Goal: Information Seeking & Learning: Learn about a topic

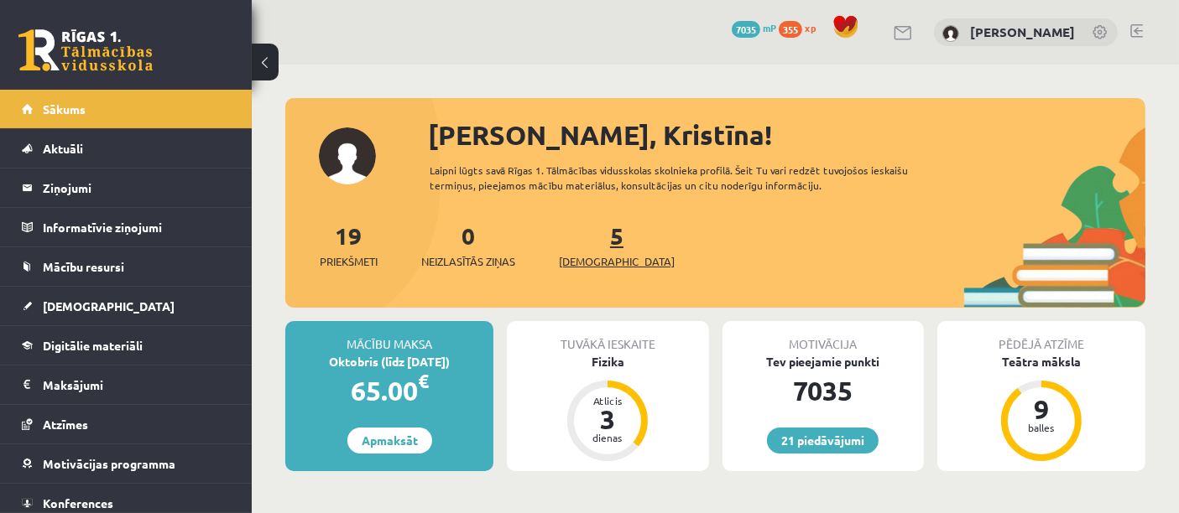
click at [599, 254] on span "[DEMOGRAPHIC_DATA]" at bounding box center [617, 261] width 116 height 17
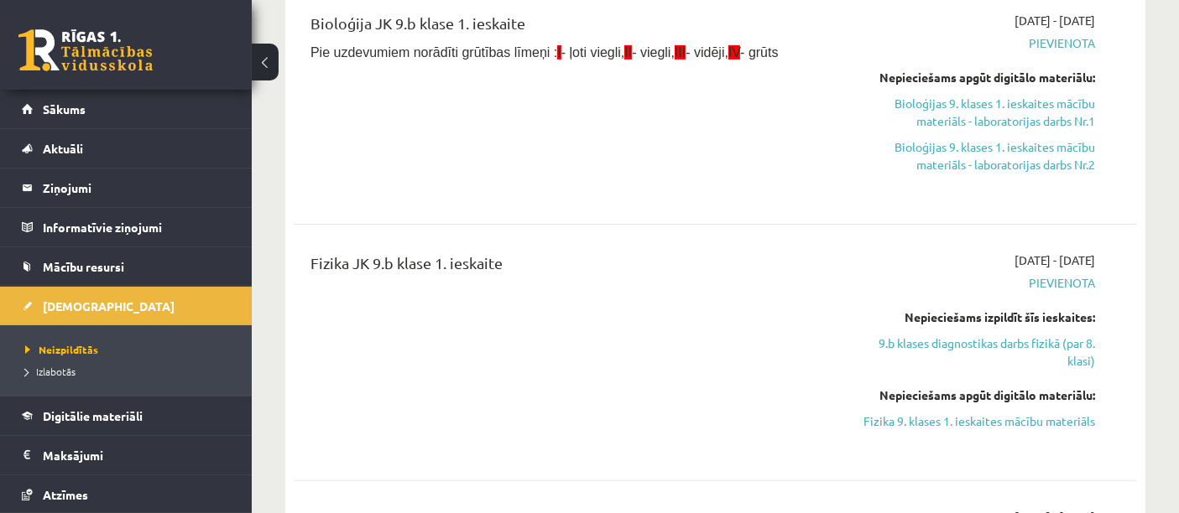
scroll to position [415, 0]
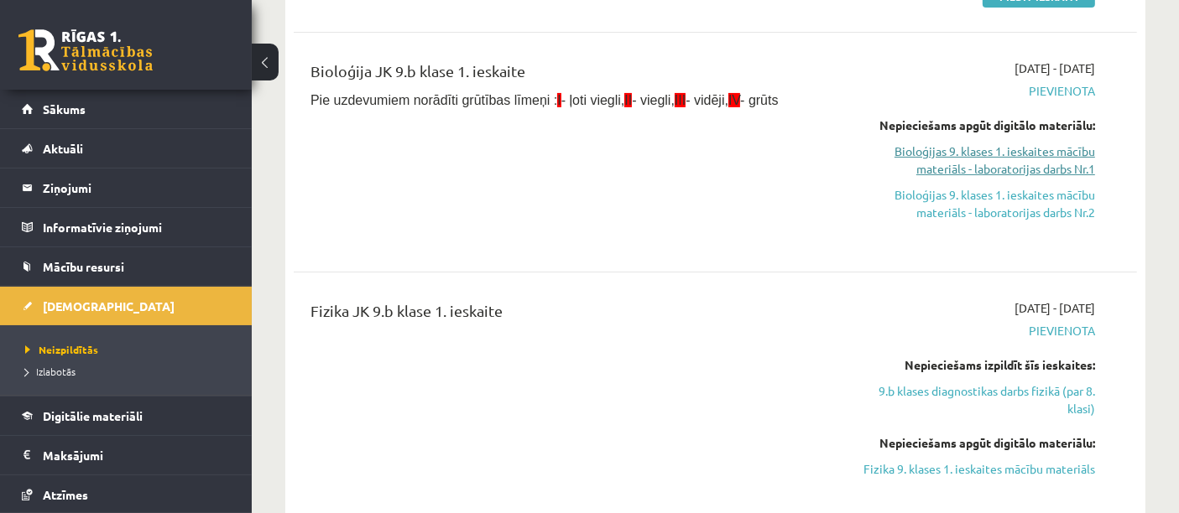
click at [1045, 163] on link "Bioloģijas 9. klases 1. ieskaites mācību materiāls - laboratorijas darbs Nr.1" at bounding box center [972, 160] width 245 height 35
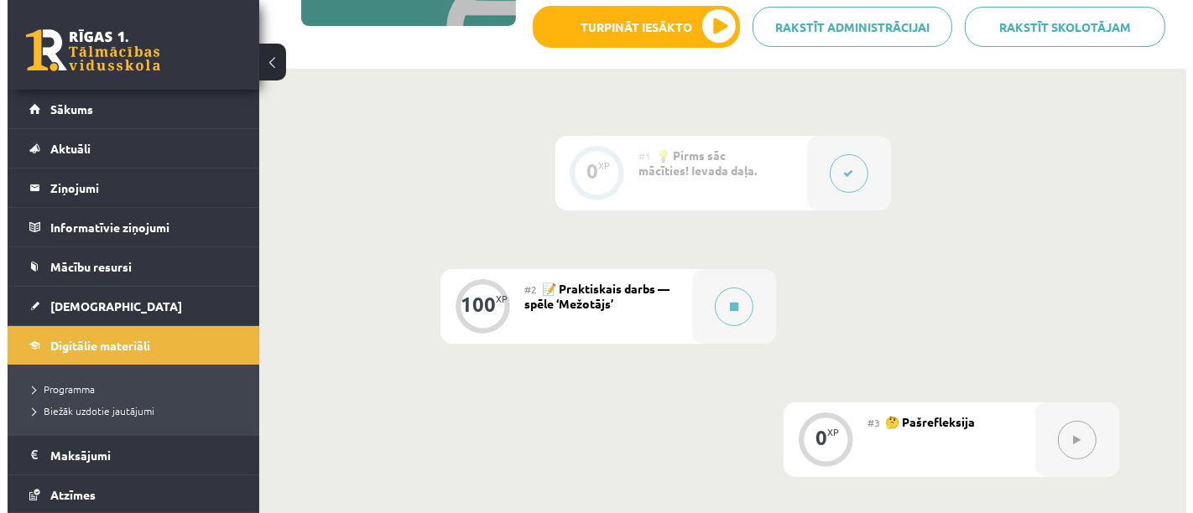
scroll to position [321, 0]
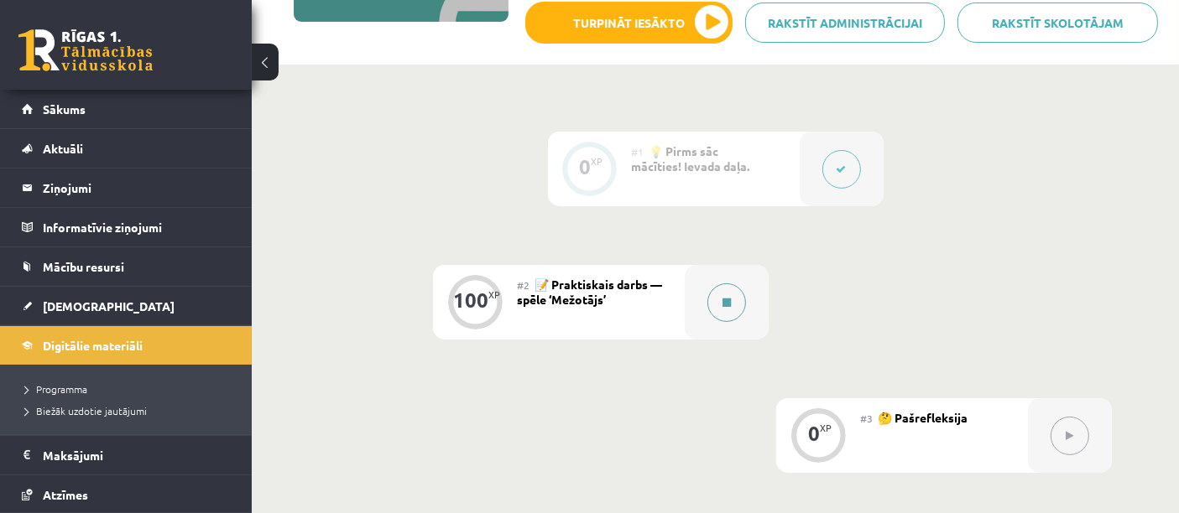
click at [713, 300] on button at bounding box center [726, 303] width 39 height 39
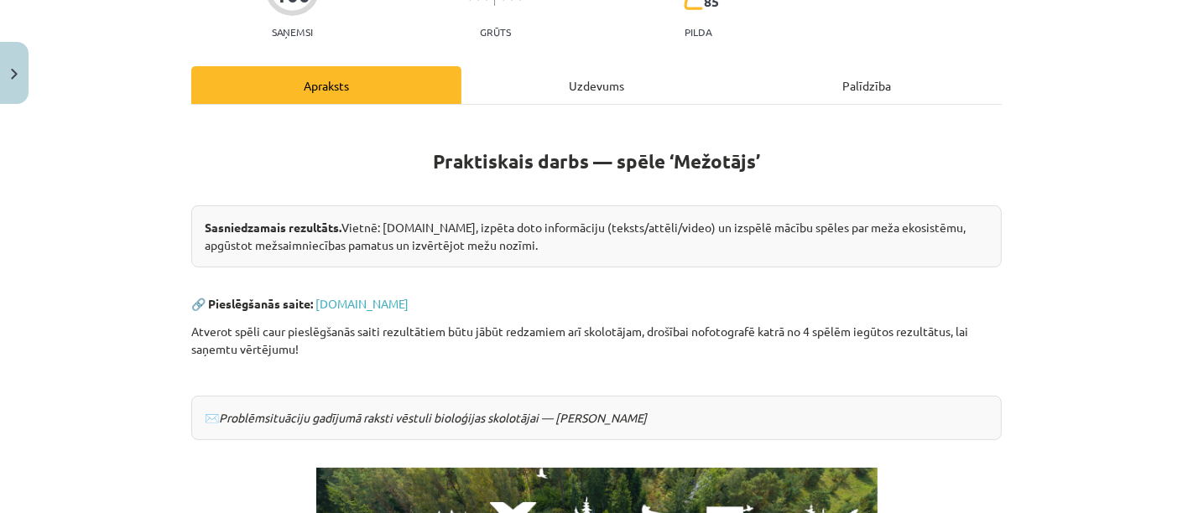
scroll to position [157, 0]
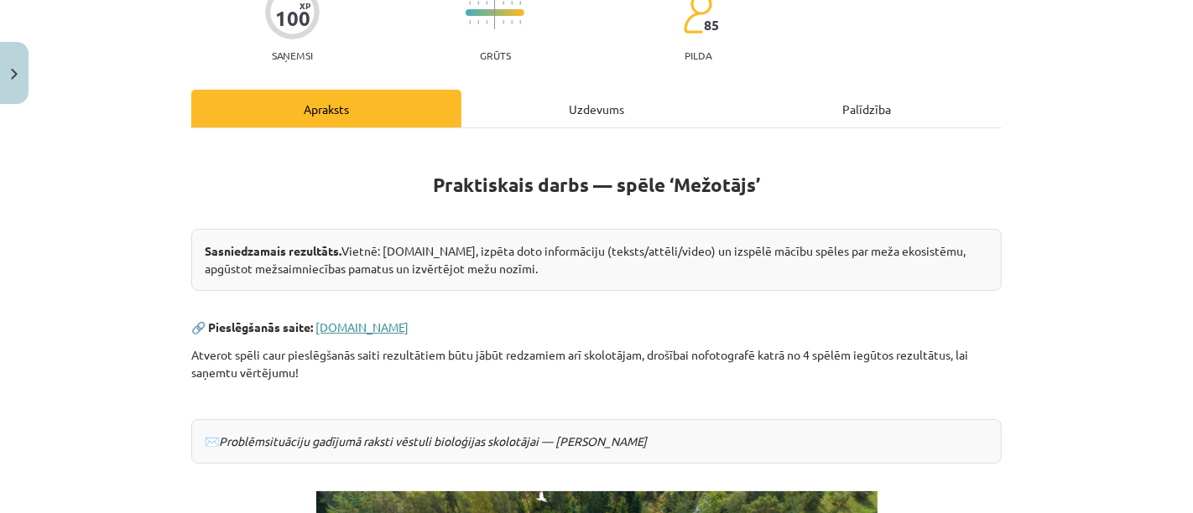
click at [341, 325] on link "[DOMAIN_NAME]" at bounding box center [361, 327] width 93 height 15
